Goal: Navigation & Orientation: Find specific page/section

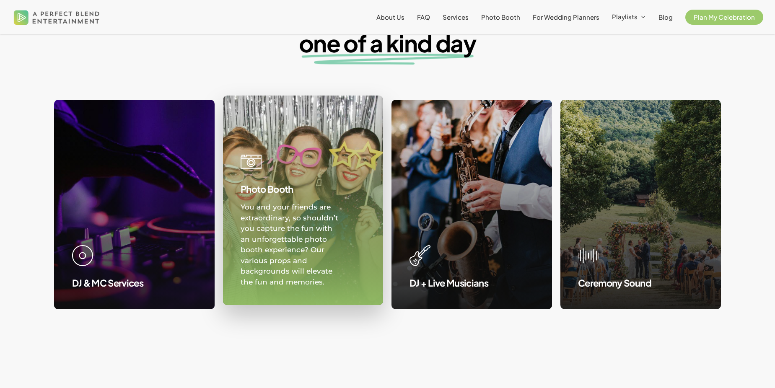
scroll to position [840, 0]
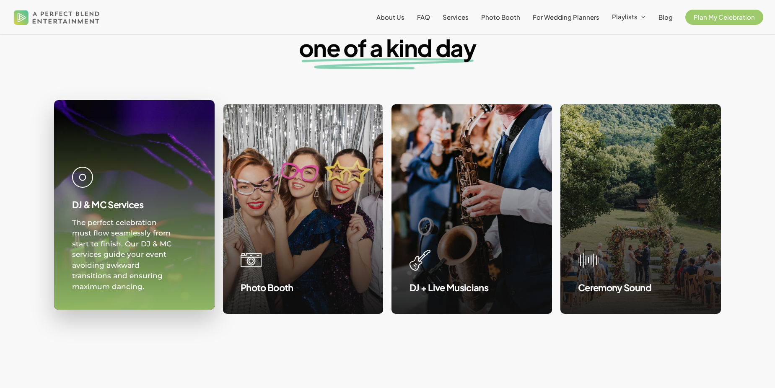
click at [164, 160] on link at bounding box center [135, 205] width 160 height 209
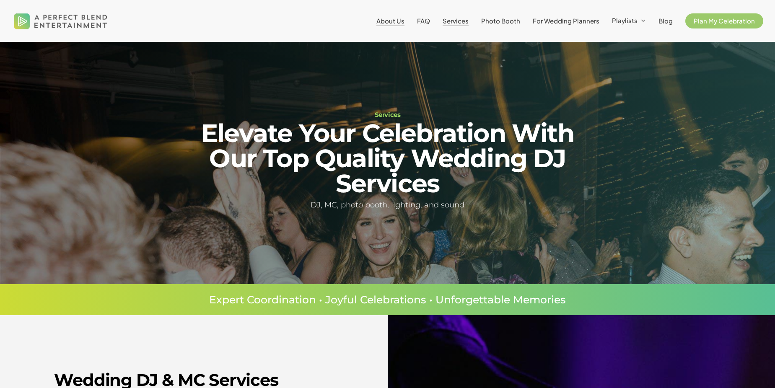
click at [400, 21] on span "About Us" at bounding box center [391, 21] width 28 height 8
